Goal: Transaction & Acquisition: Book appointment/travel/reservation

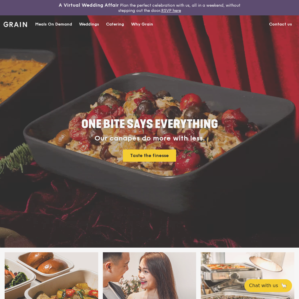
click at [122, 24] on div "Weddings by [PERSON_NAME] presents Plan the perfect celebration with us, all in…" at bounding box center [149, 149] width 299 height 299
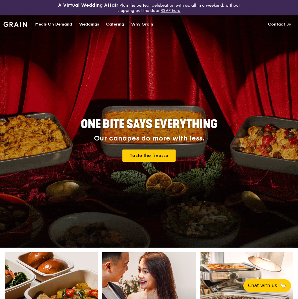
click at [122, 24] on div "Catering" at bounding box center [115, 24] width 18 height 17
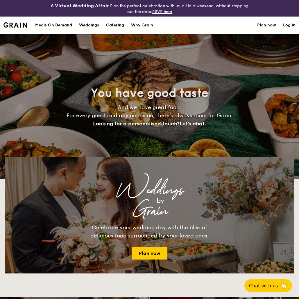
select select
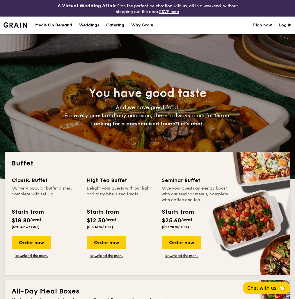
scroll to position [262, 0]
